Goal: Navigation & Orientation: Find specific page/section

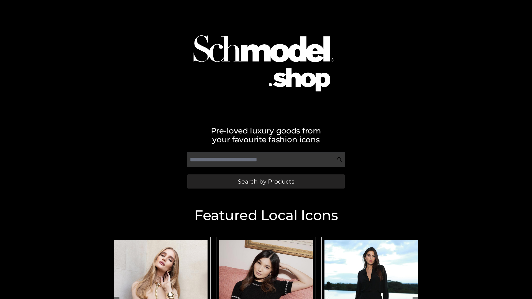
click at [266, 182] on span "Search by Products" at bounding box center [266, 182] width 57 height 6
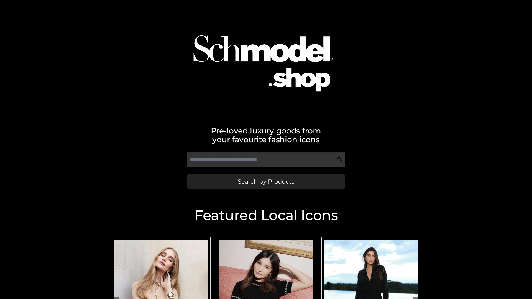
click at [266, 182] on span "Search by Products" at bounding box center [266, 182] width 57 height 6
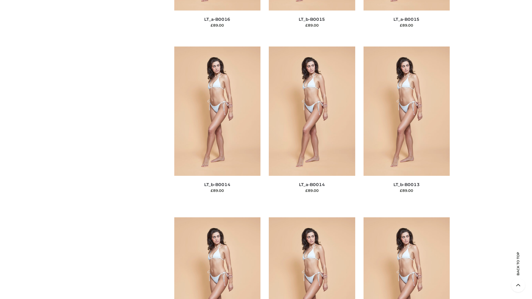
scroll to position [1971, 0]
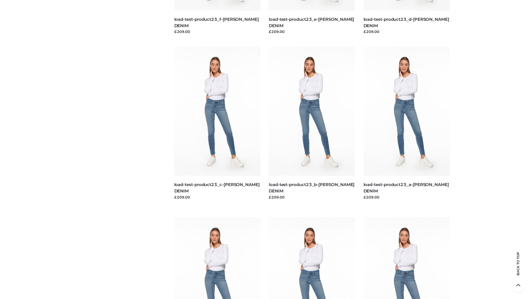
scroll to position [486, 0]
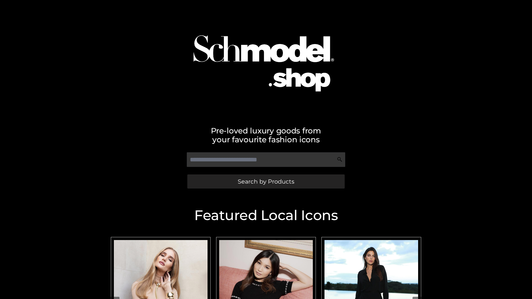
click at [266, 182] on span "Search by Products" at bounding box center [266, 182] width 57 height 6
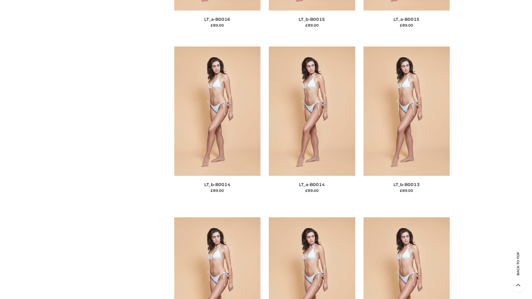
scroll to position [1971, 0]
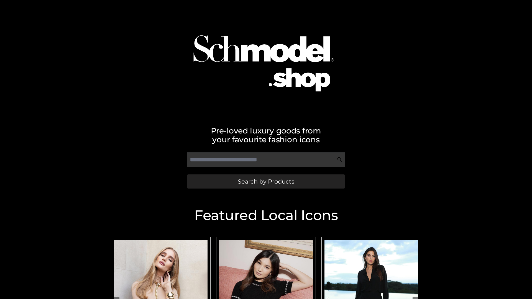
click at [266, 182] on span "Search by Products" at bounding box center [266, 182] width 57 height 6
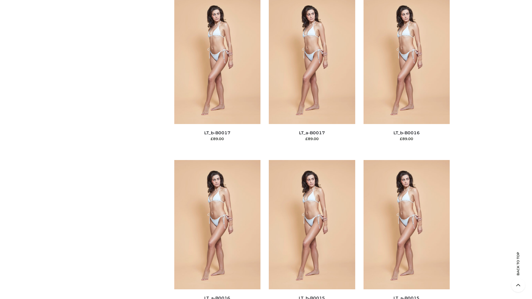
scroll to position [1821, 0]
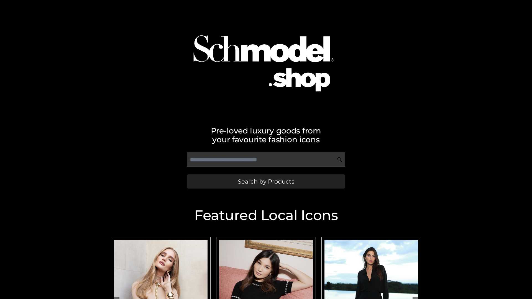
click at [266, 182] on span "Search by Products" at bounding box center [266, 182] width 57 height 6
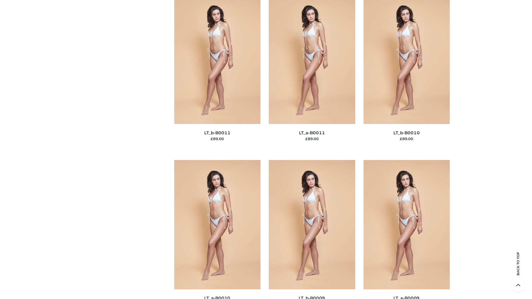
scroll to position [2489, 0]
